Goal: Check status: Check status

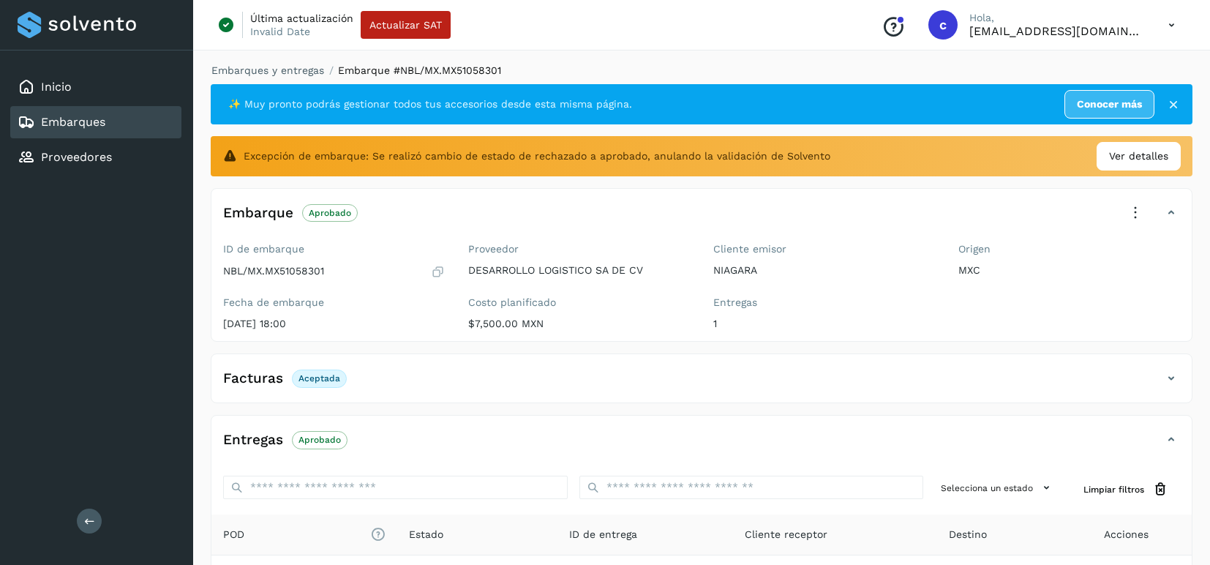
scroll to position [183, 0]
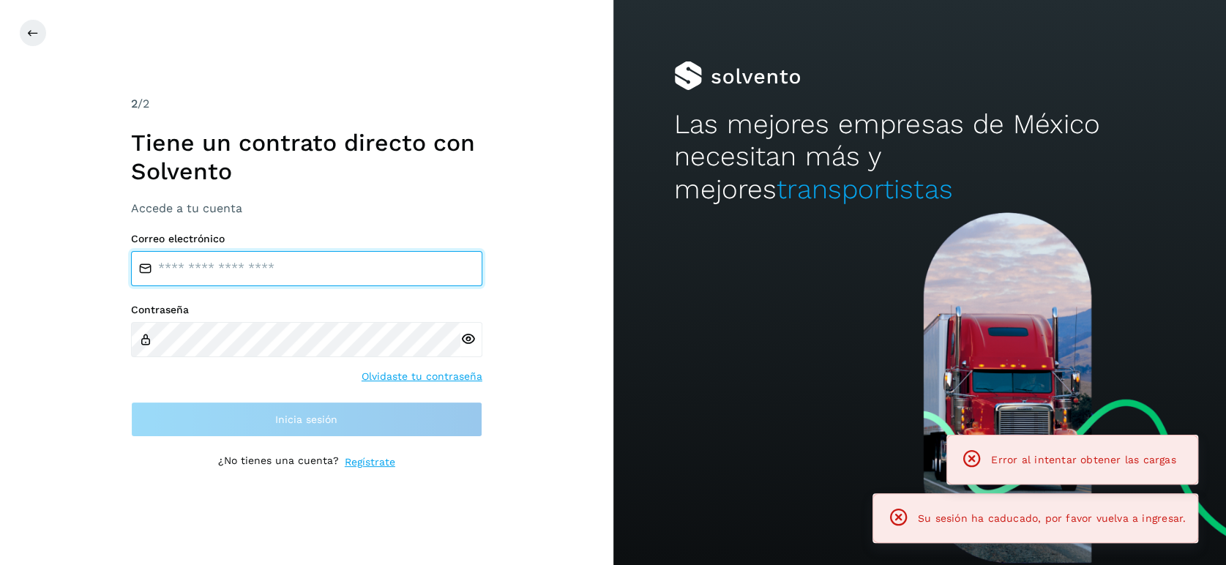
type input "**********"
